Goal: Communication & Community: Answer question/provide support

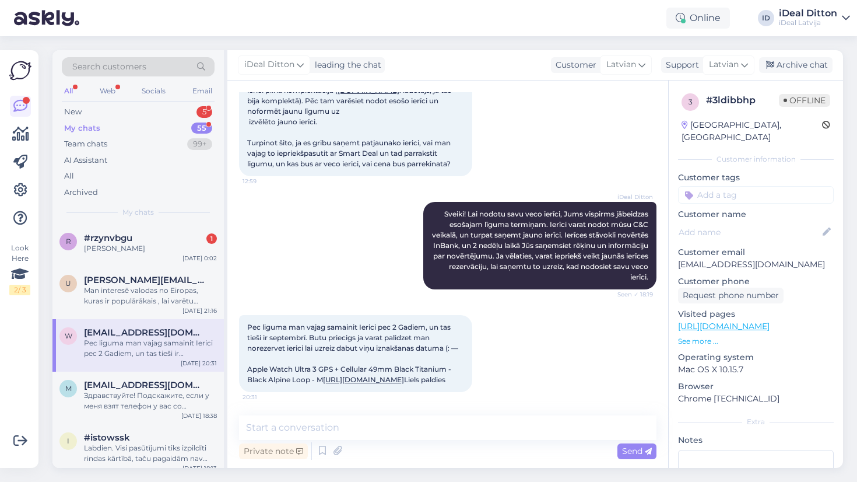
scroll to position [181, 0]
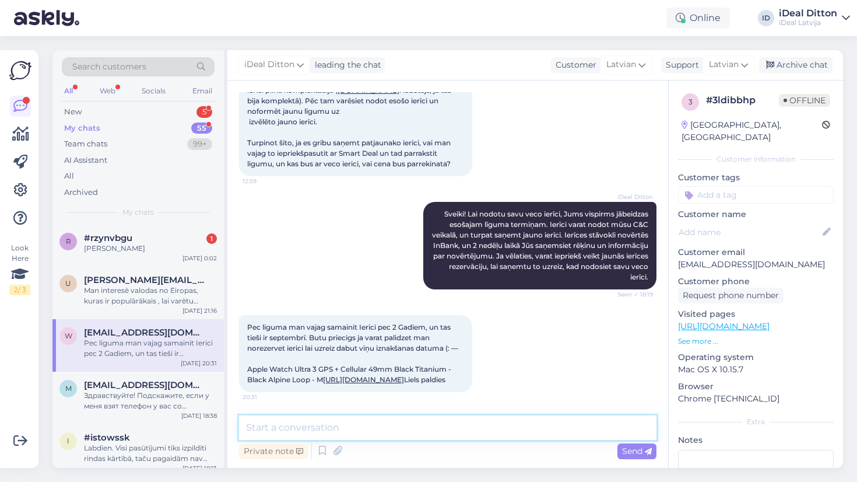
click at [307, 432] on textarea at bounding box center [447, 427] width 417 height 24
type textarea "K"
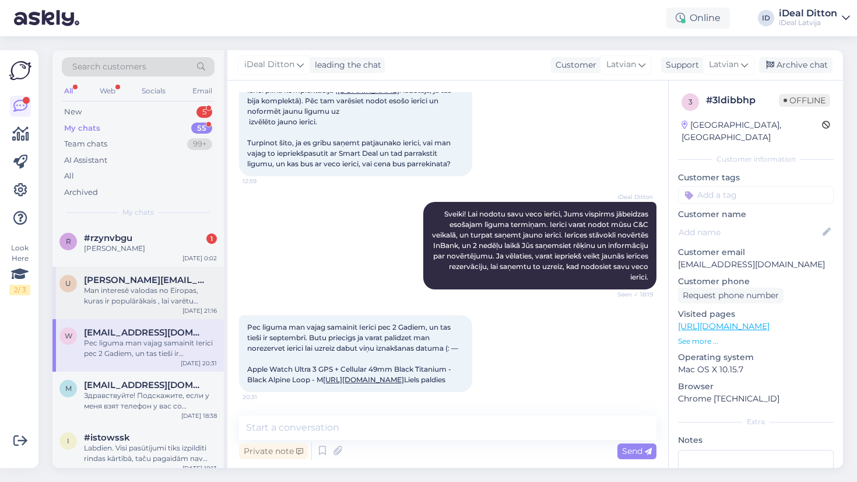
click at [179, 300] on div "Man interesē valodas no Eiropas, kuras ir populārākais , lai varētu sarunāties,…" at bounding box center [150, 295] width 133 height 21
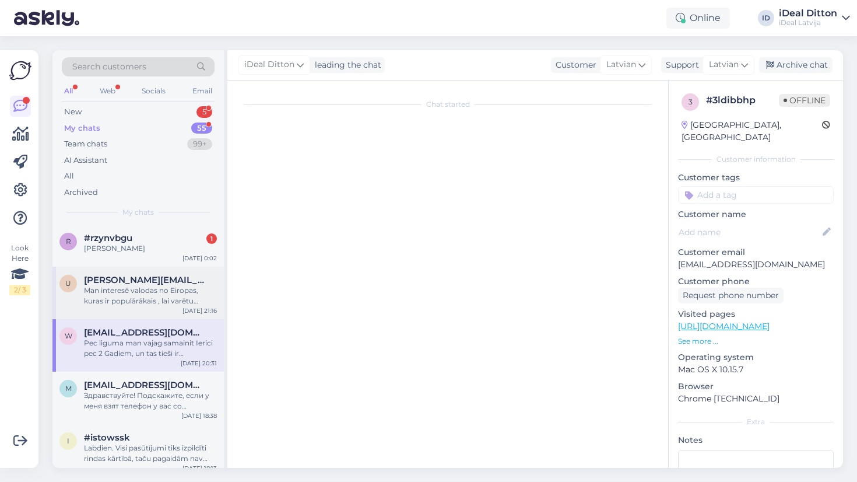
scroll to position [156, 0]
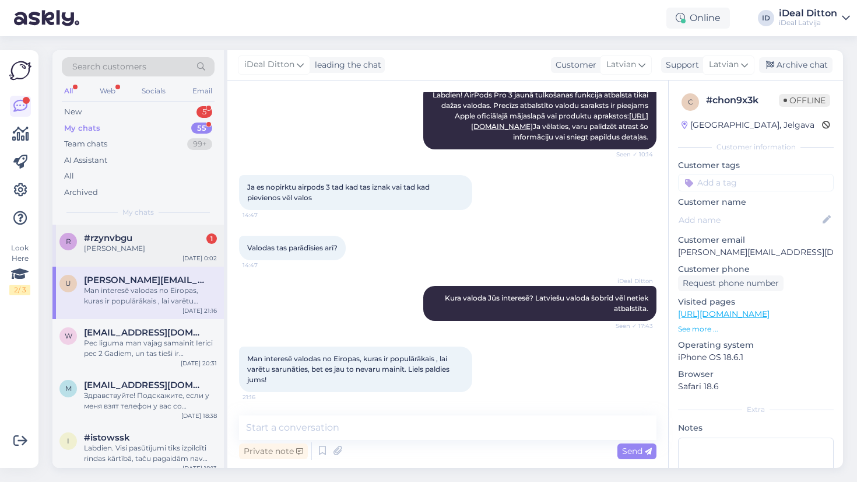
click at [186, 241] on div "#rzynvbgu 1" at bounding box center [150, 238] width 133 height 10
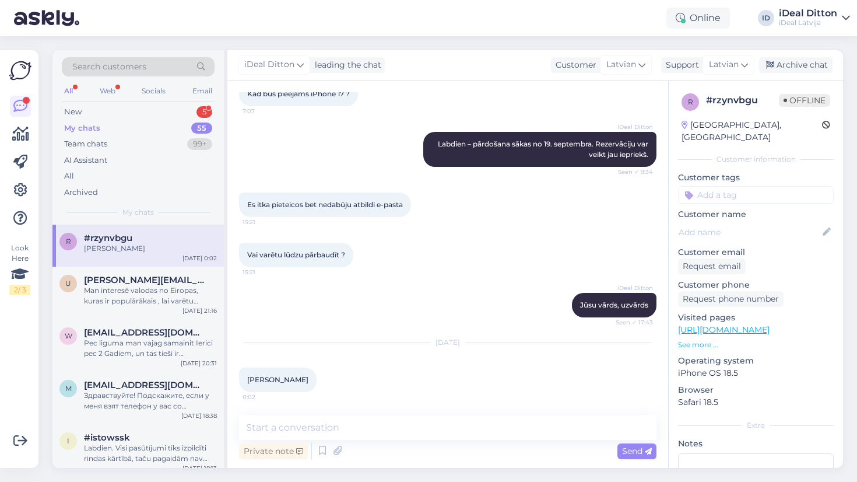
scroll to position [72, 0]
click at [83, 111] on div "New 5" at bounding box center [138, 112] width 153 height 16
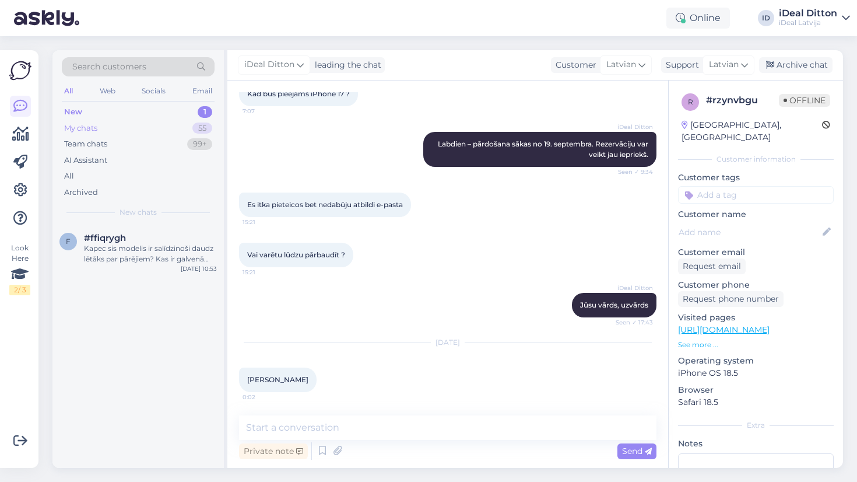
click at [97, 128] on div "My chats" at bounding box center [80, 128] width 33 height 12
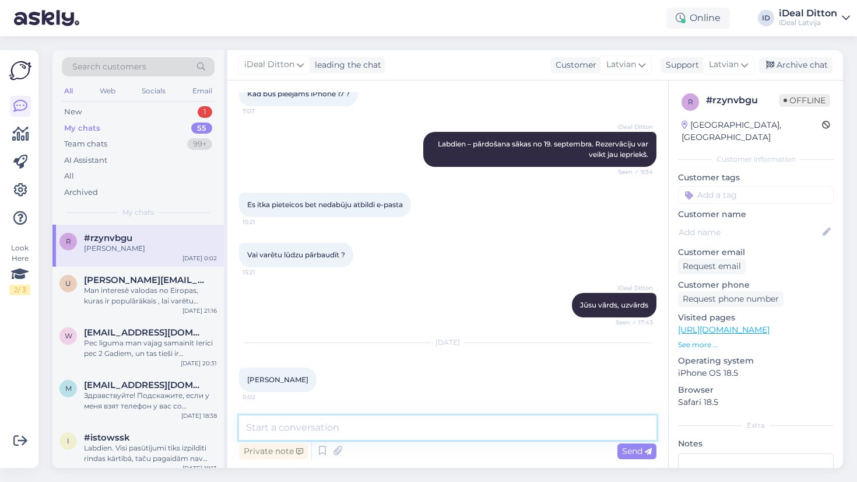
click at [288, 430] on textarea at bounding box center [447, 427] width 417 height 24
type textarea "Labdien, ja viss kartība."
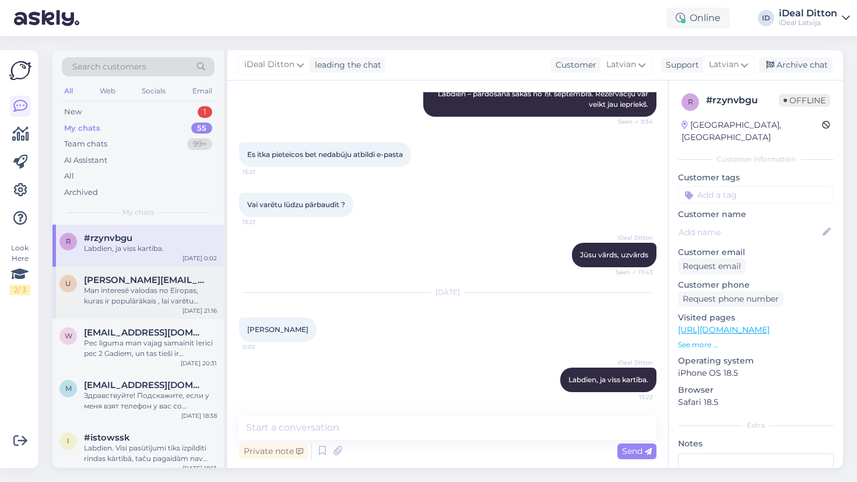
click at [138, 285] on div "Man interesē valodas no Eiropas, kuras ir populārākais , lai varētu sarunāties,…" at bounding box center [150, 295] width 133 height 21
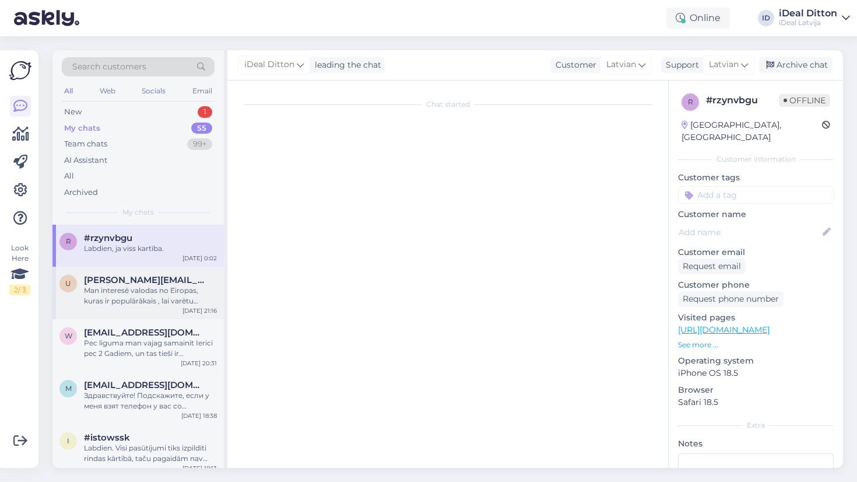
scroll to position [156, 0]
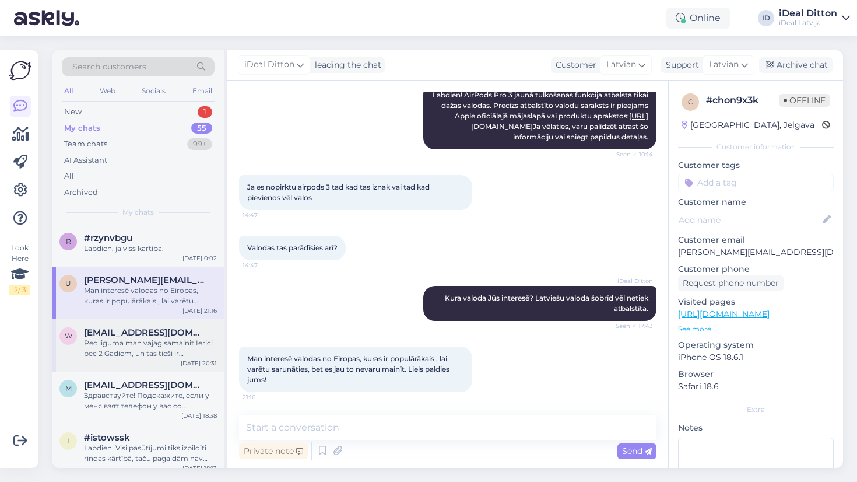
click at [124, 348] on div "Pec liguma man vajag samainit Ierici pec 2 Gadiem, un tas tieši ir septembrī. B…" at bounding box center [150, 348] width 133 height 21
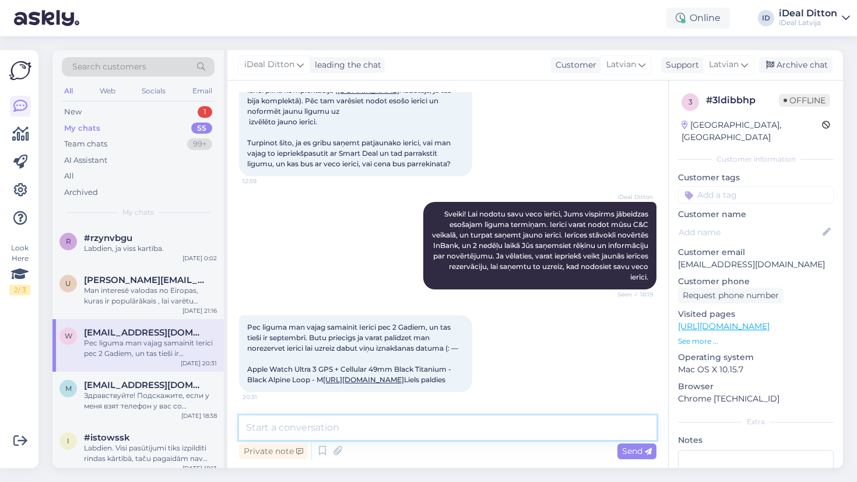
click at [280, 430] on textarea at bounding box center [447, 427] width 417 height 24
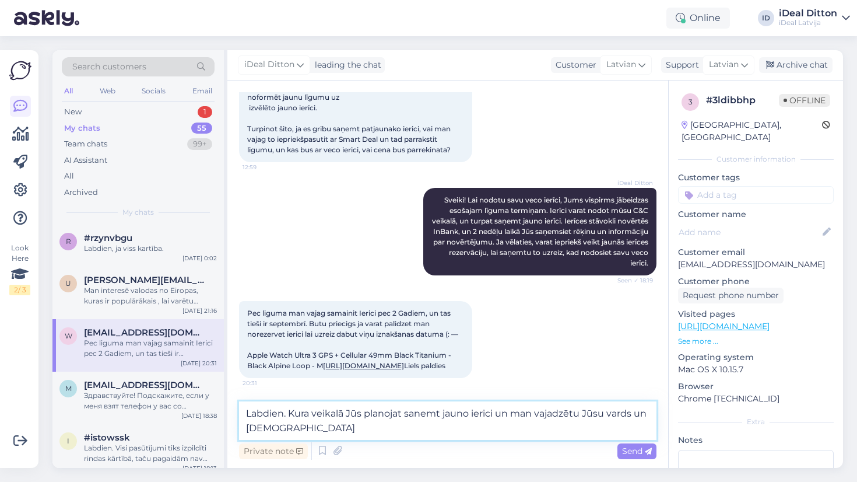
type textarea "Labdien. Kura veikalā Jūs planojat sanemt jauno ierici un man vajadzētu Jūsu va…"
paste textarea
type textarea "Labdien, kura veikala grinat sanemt jauno ierici un man bus vajadzigs jusu card…"
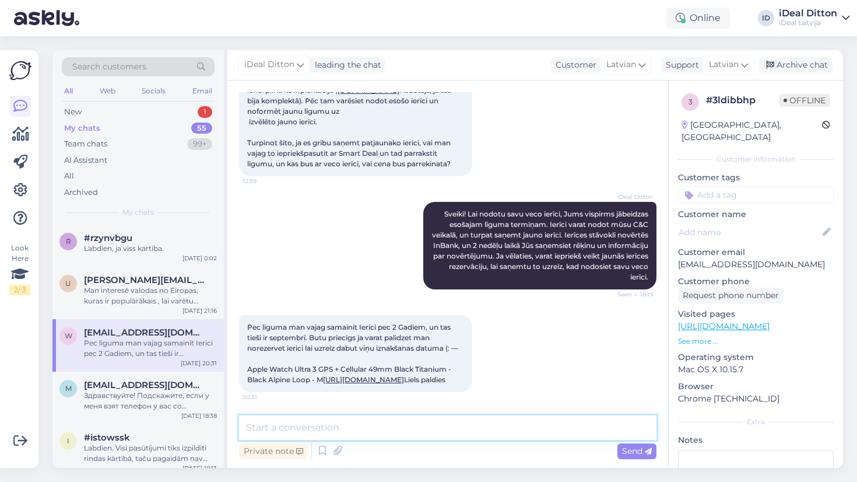
paste textarea "Labdien! Lūdzu, norādiet, kurā veikalā būs iespējams saņemt jauno ierīci. Tāpat…"
type textarea "Labdien! Lūdzu, norādiet, kurā veikalā būs iespējams saņemt jauno ierīci. Tāpat…"
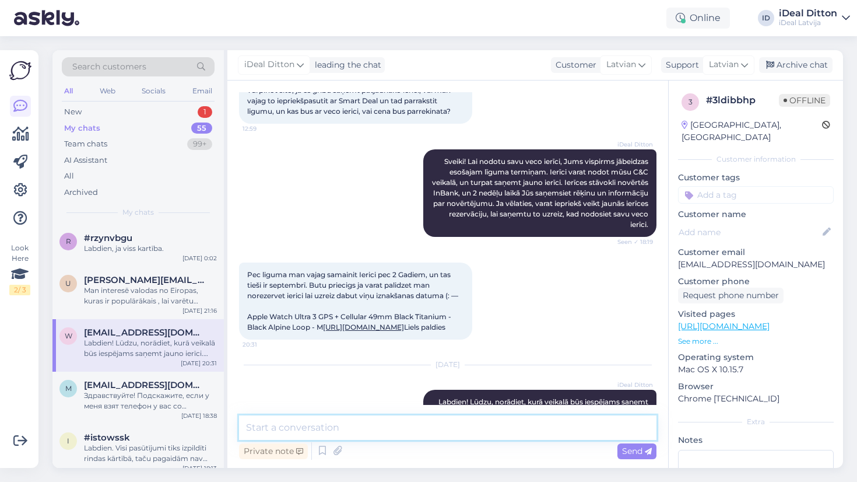
scroll to position [276, 0]
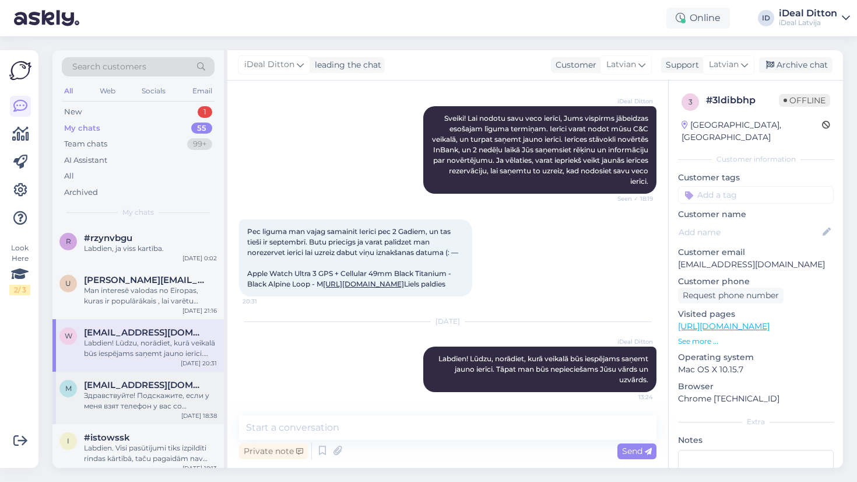
click at [156, 403] on div "Здравствуйте! Подскажите, если у меня взят телефон у вас со smartdeal программе…" at bounding box center [150, 400] width 133 height 21
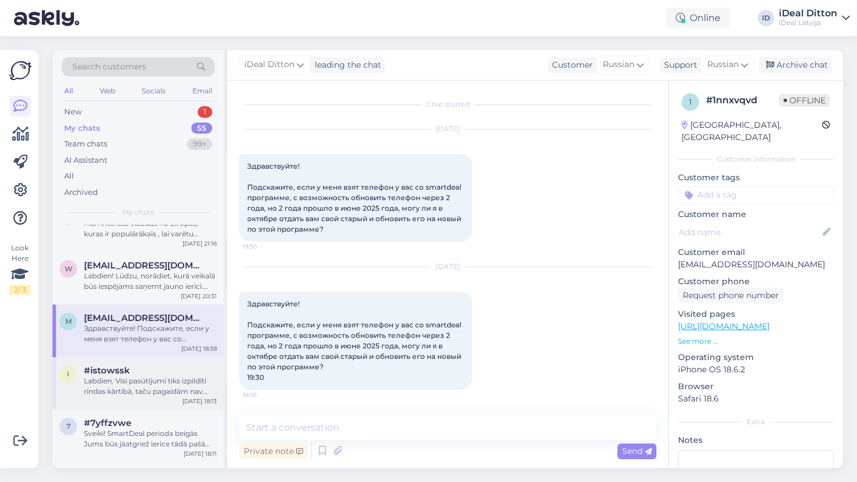
scroll to position [68, 0]
click at [158, 377] on div "Labdien. Visi pasūtījumi tiks izpildīti rindas kārtībā, taču pagaidām nav infor…" at bounding box center [150, 385] width 133 height 21
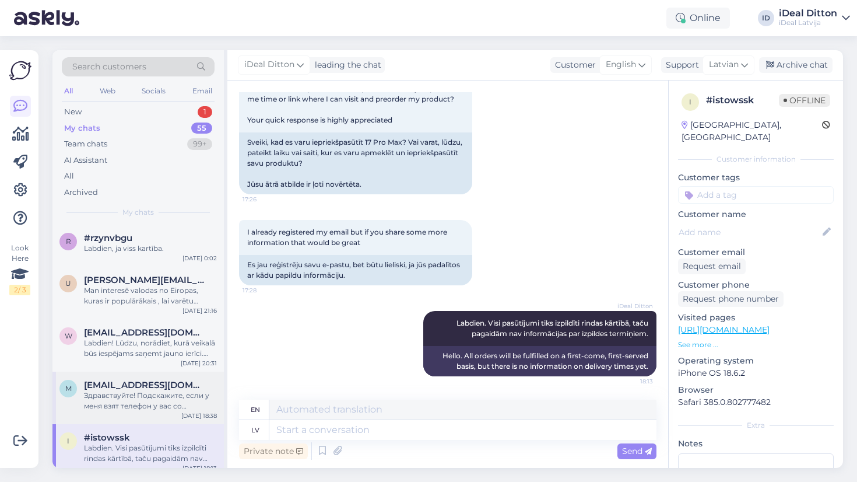
scroll to position [0, 0]
click at [82, 107] on div "New 1" at bounding box center [138, 112] width 153 height 16
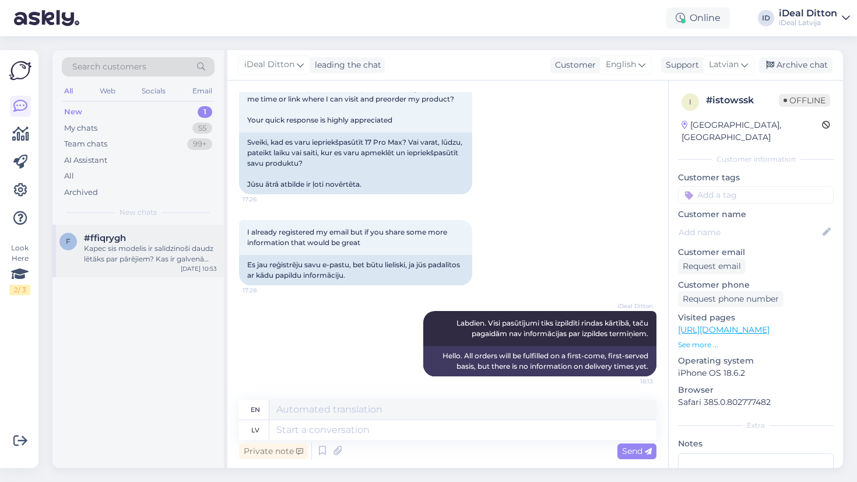
click at [139, 255] on div "Kapec sis modelis ir salīdzinoši daudz lētāks par pārējiem? Kas ir galvenā atšķ…" at bounding box center [150, 253] width 133 height 21
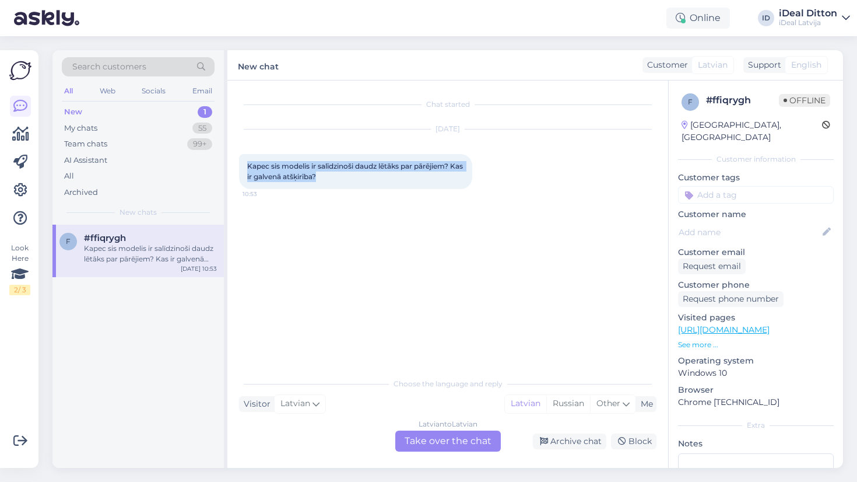
drag, startPoint x: 336, startPoint y: 178, endPoint x: 241, endPoint y: 169, distance: 94.9
click at [241, 169] on div "Kapec sis modelis ir salīdzinoši daudz lētāks par pārējiem? Kas ir galvenā atšķ…" at bounding box center [355, 171] width 233 height 35
copy span "Kapec sis modelis ir salīdzinoši daudz lētāks par pārējiem? Kas ir galvenā atšķ…"
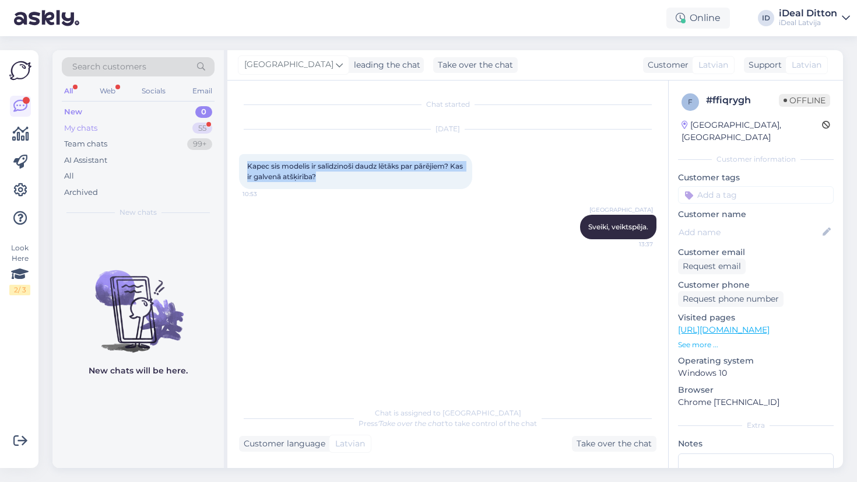
click at [87, 134] on div "My chats 55" at bounding box center [138, 128] width 153 height 16
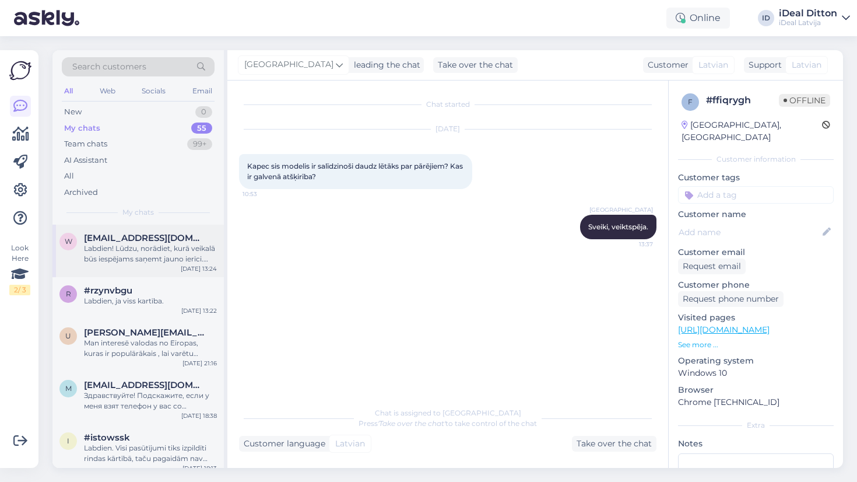
click at [167, 248] on div "Labdien! Lūdzu, norādiet, kurā veikalā būs iespējams saņemt jauno ierīci. Tāpat…" at bounding box center [150, 253] width 133 height 21
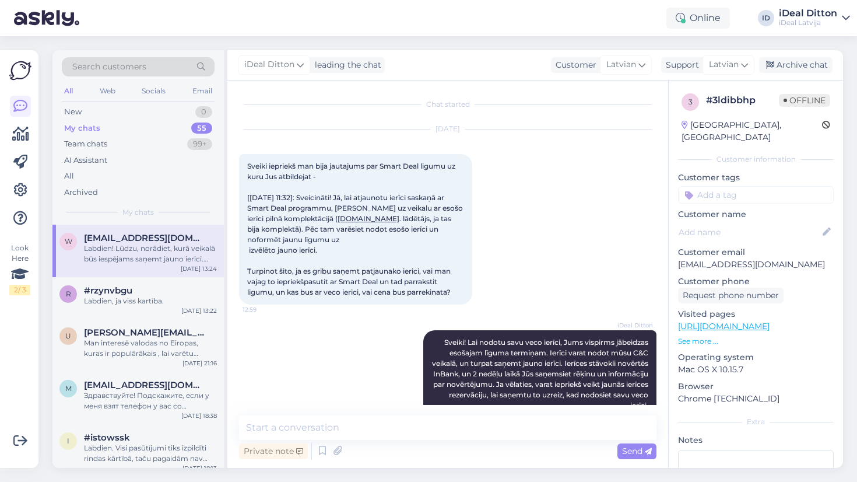
scroll to position [276, 0]
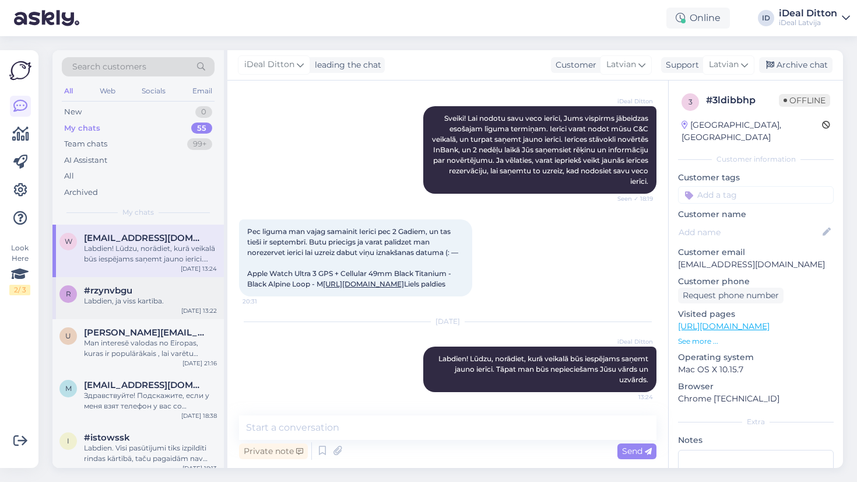
click at [149, 303] on div "Labdien, ja viss kartība." at bounding box center [150, 301] width 133 height 10
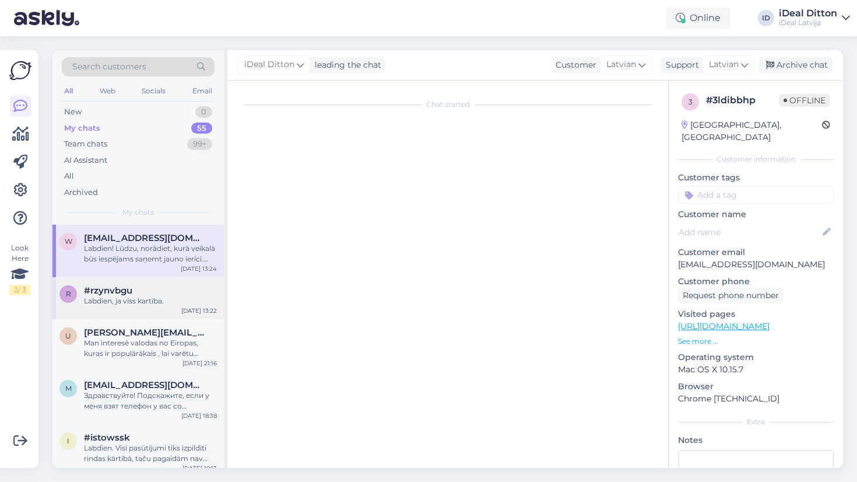
scroll to position [122, 0]
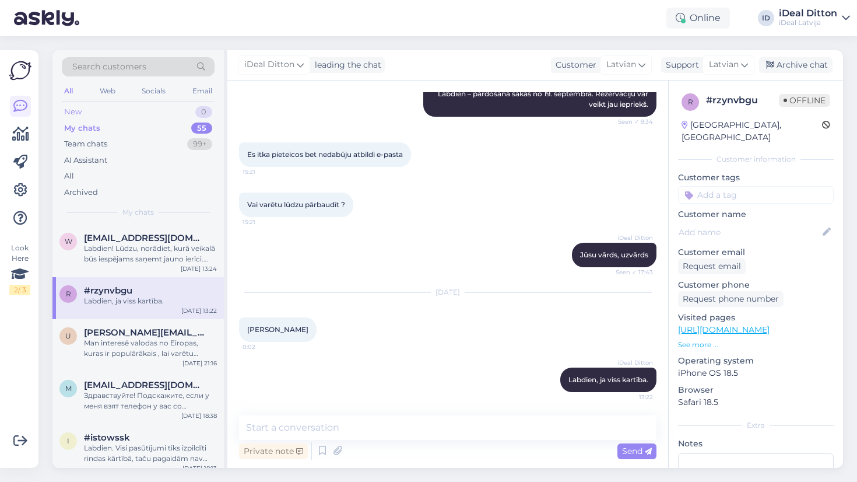
click at [107, 113] on div "New 0" at bounding box center [138, 112] width 153 height 16
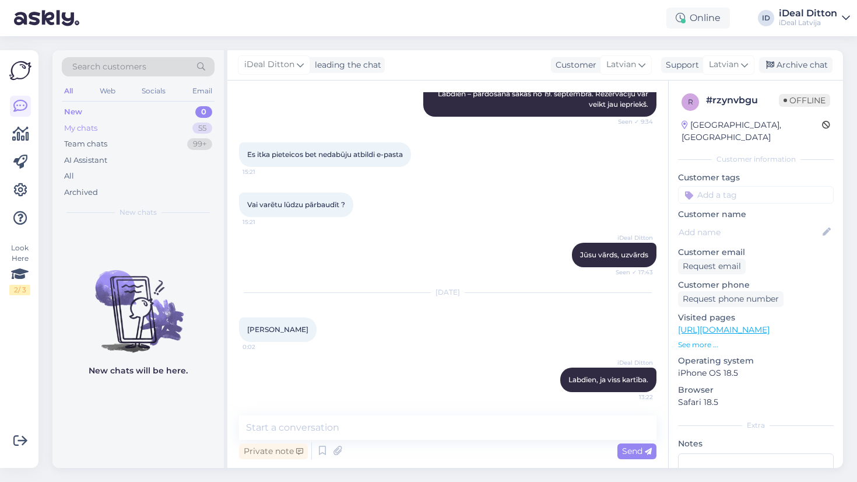
click at [76, 126] on div "My chats" at bounding box center [80, 128] width 33 height 12
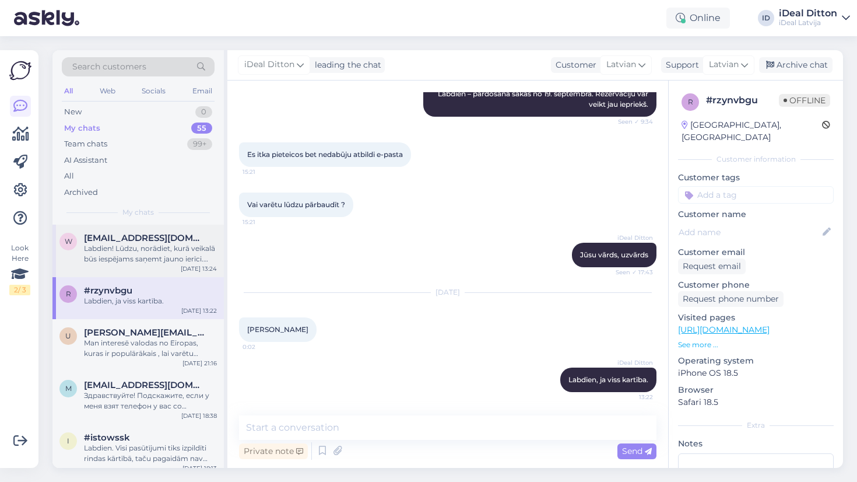
click at [141, 234] on span "[EMAIL_ADDRESS][DOMAIN_NAME]" at bounding box center [144, 238] width 121 height 10
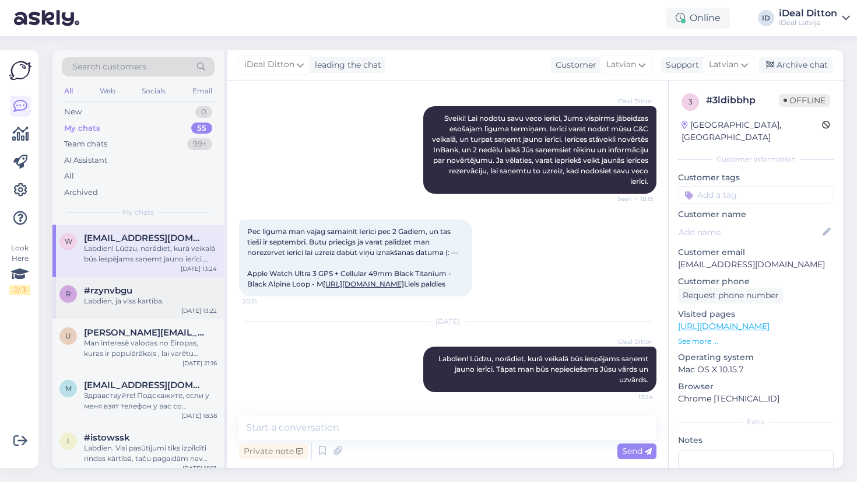
click at [114, 308] on div "r #rzynvbgu Labdien, ja viss kartība. [DATE] 13:22" at bounding box center [137, 298] width 171 height 42
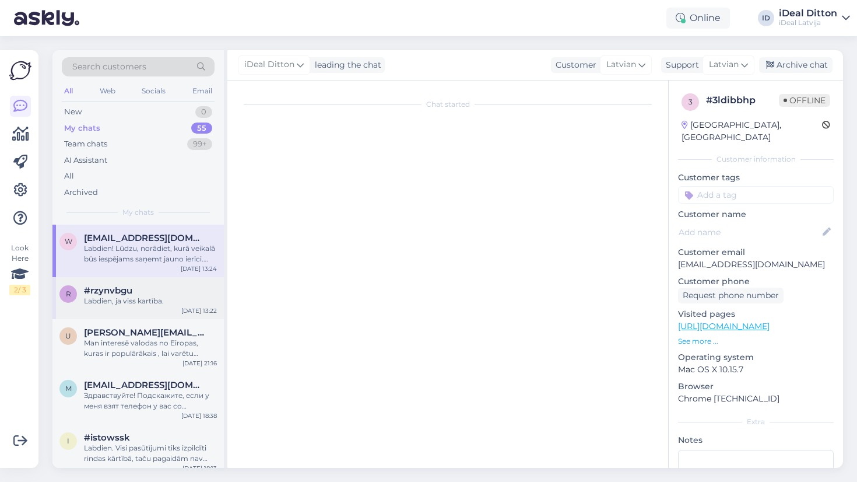
scroll to position [122, 0]
